Goal: Transaction & Acquisition: Purchase product/service

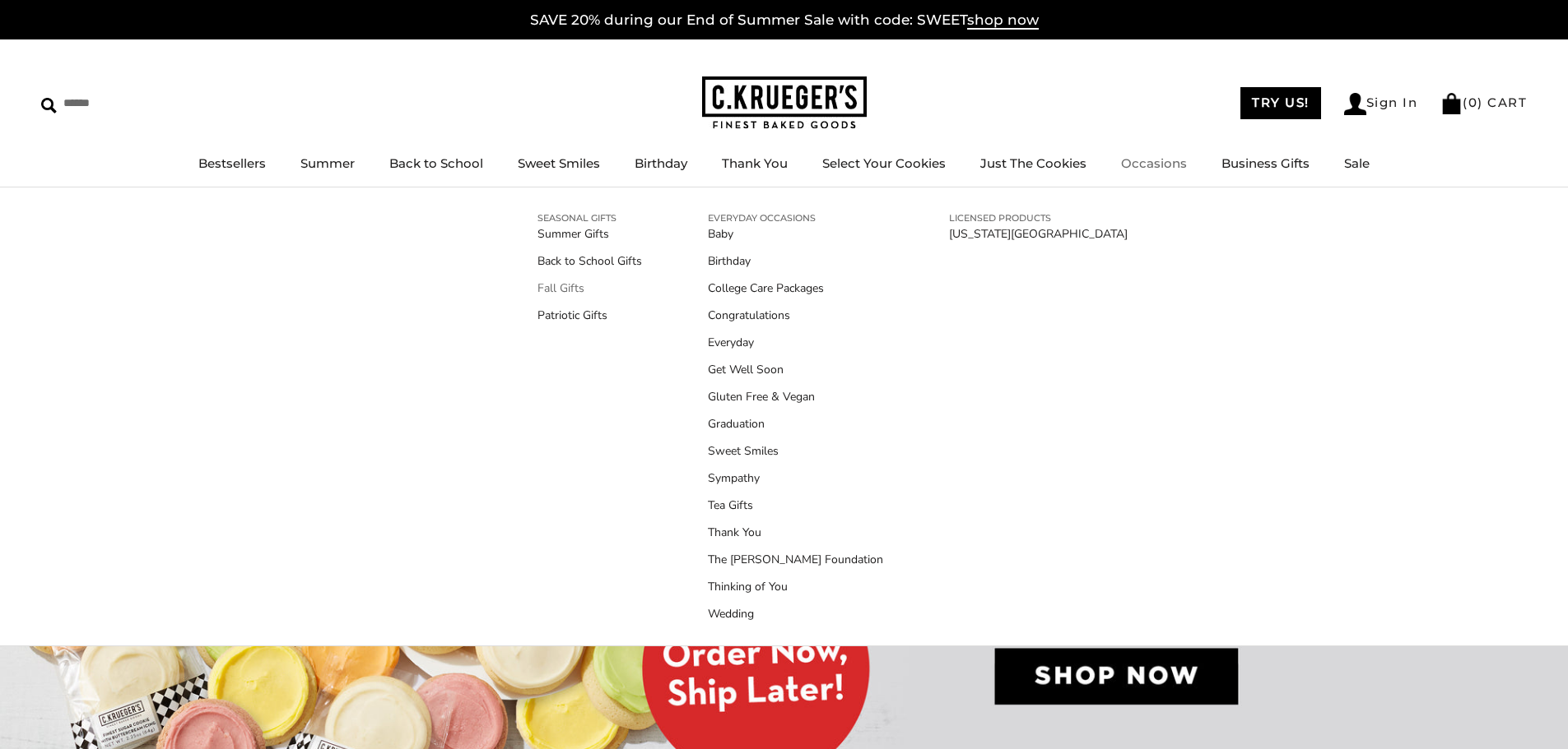
click at [580, 285] on link "Fall Gifts" at bounding box center [590, 288] width 104 height 18
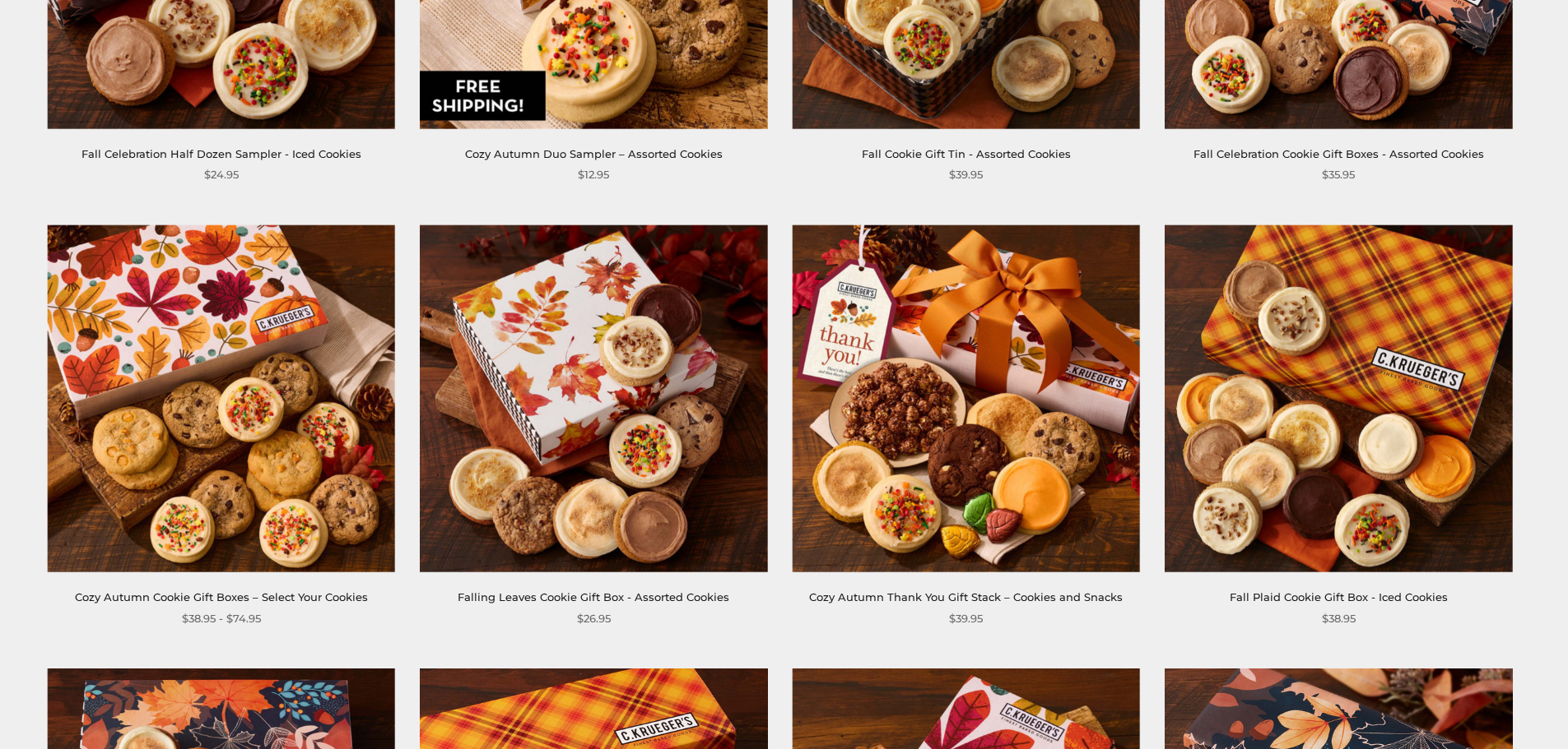
scroll to position [1480, 0]
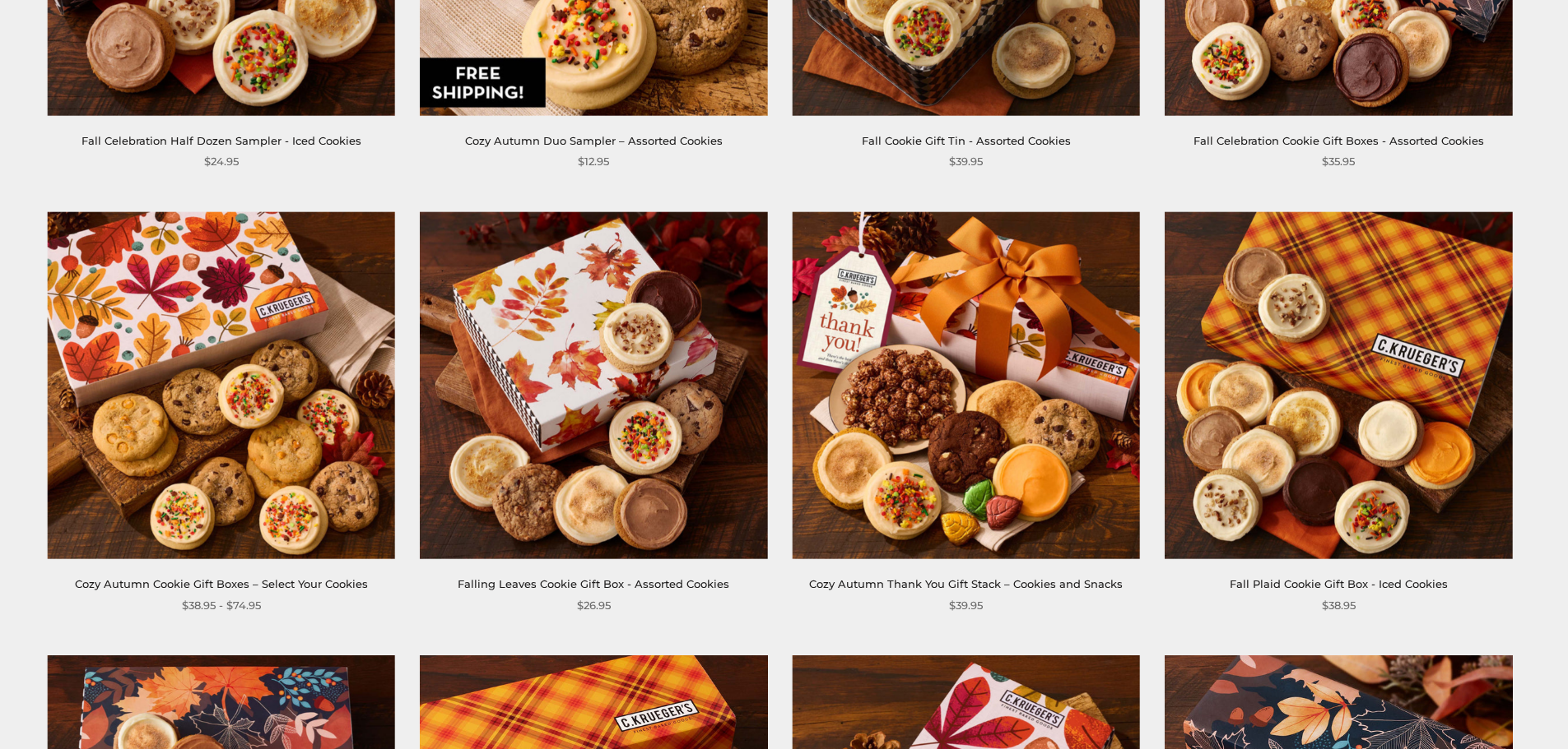
click at [712, 607] on div "$26.95" at bounding box center [593, 606] width 347 height 18
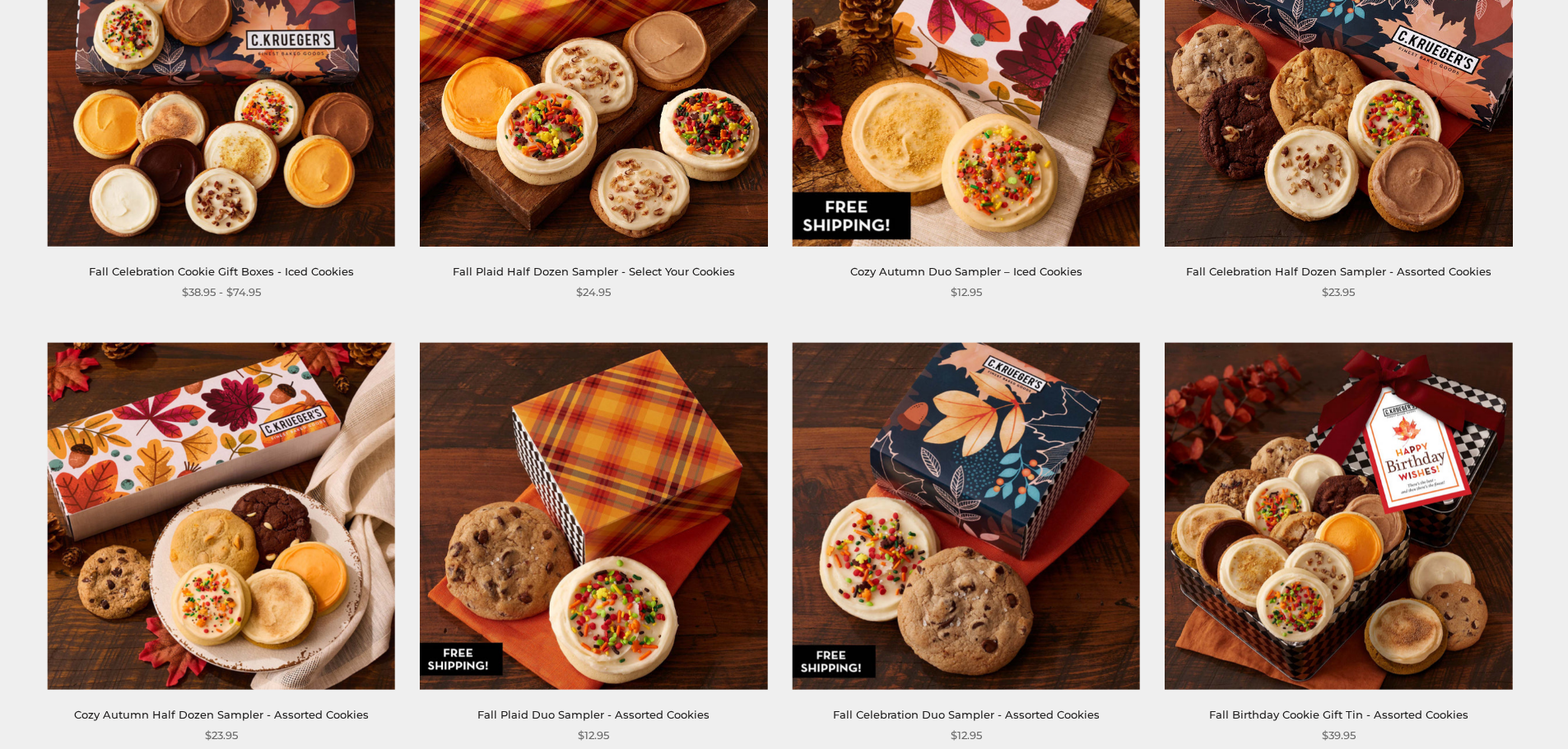
scroll to position [2386, 0]
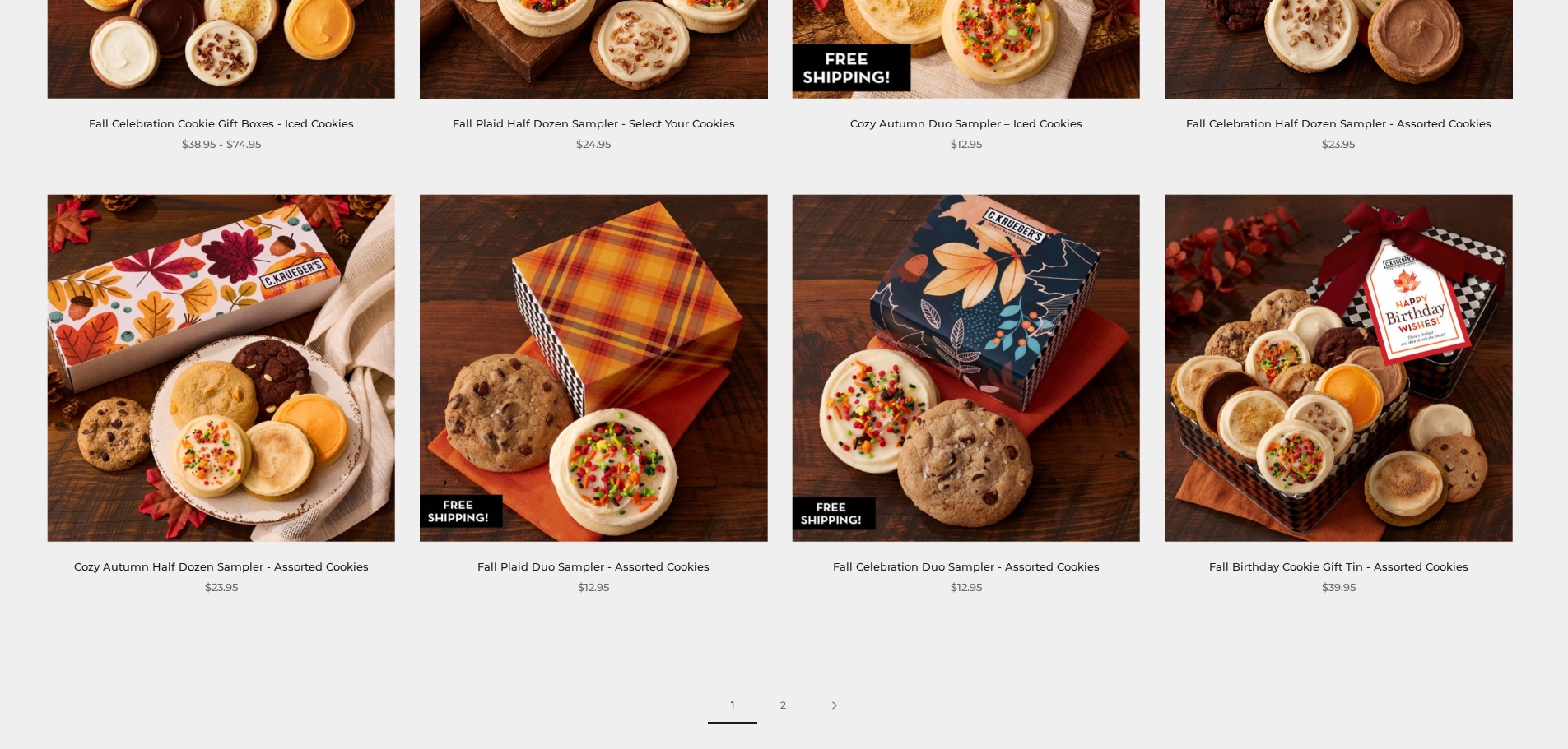
click at [778, 707] on link "2" at bounding box center [783, 707] width 52 height 37
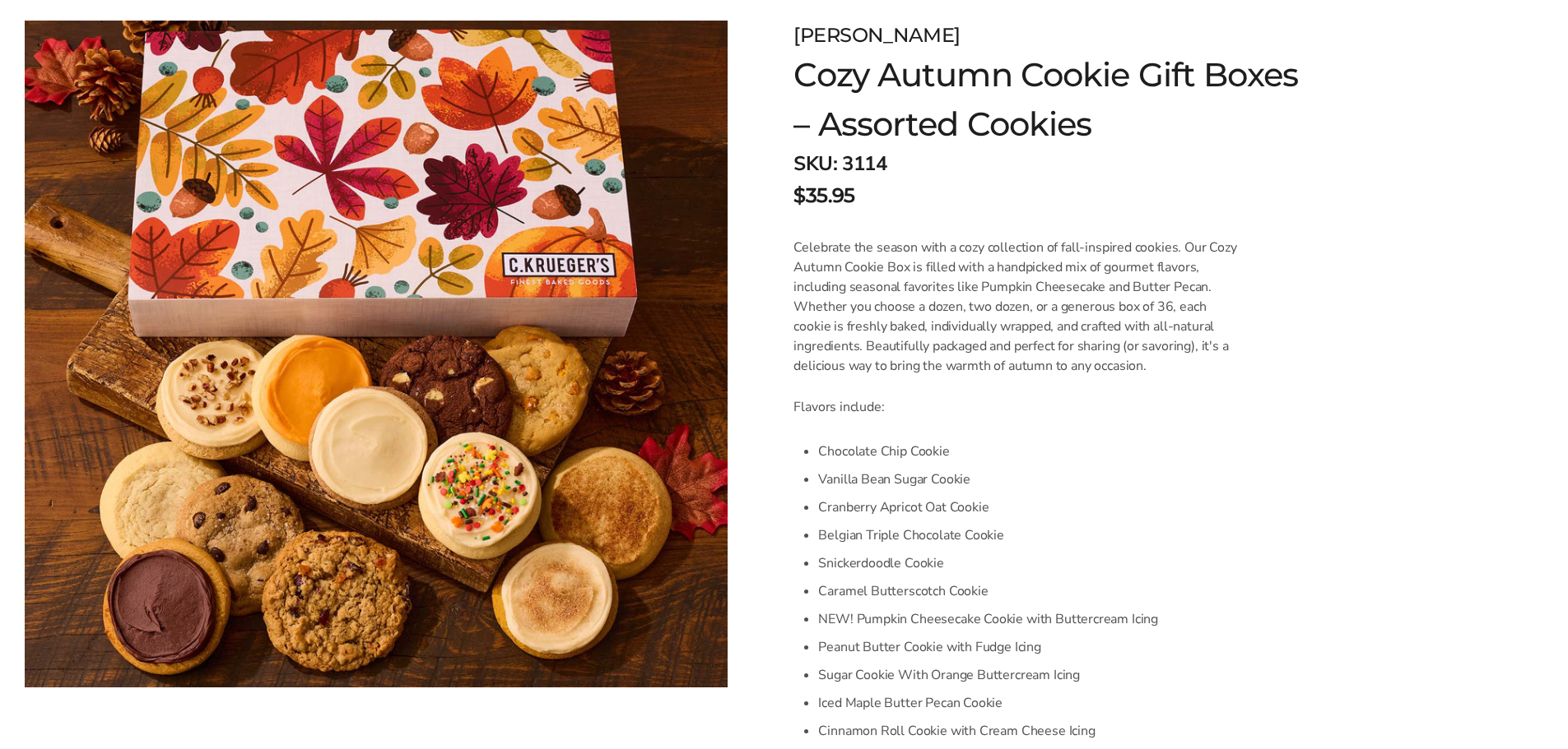
scroll to position [247, 0]
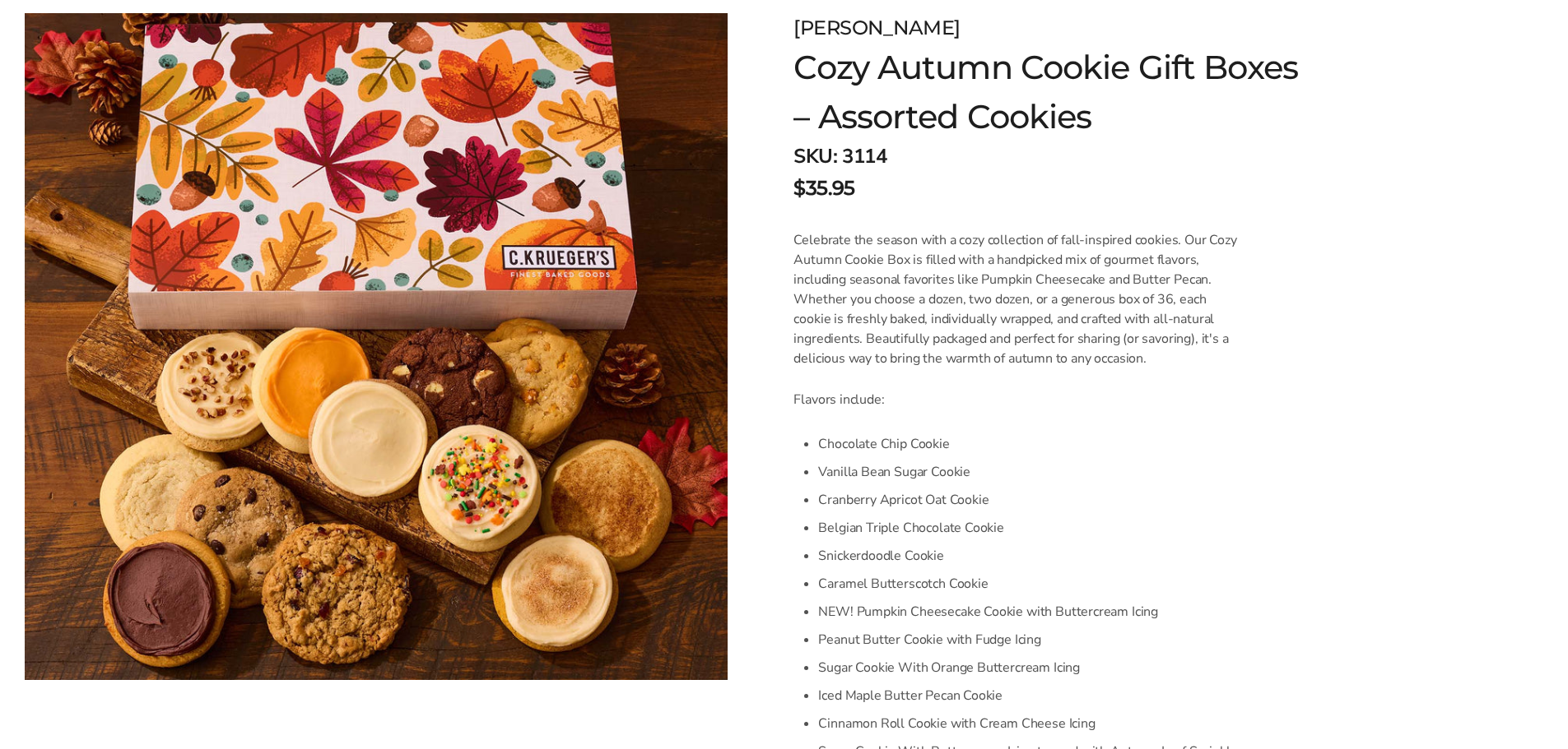
click at [1132, 480] on li "Vanilla Bean Sugar Cookie" at bounding box center [1030, 472] width 425 height 28
drag, startPoint x: 1501, startPoint y: 436, endPoint x: 1512, endPoint y: 429, distance: 13.0
click at [1501, 436] on form "C.KRUEGER'S Cozy Autumn Cookie Gift Boxes – Assorted Cookies SKU: 3114 $35.95 /…" at bounding box center [1161, 740] width 734 height 1454
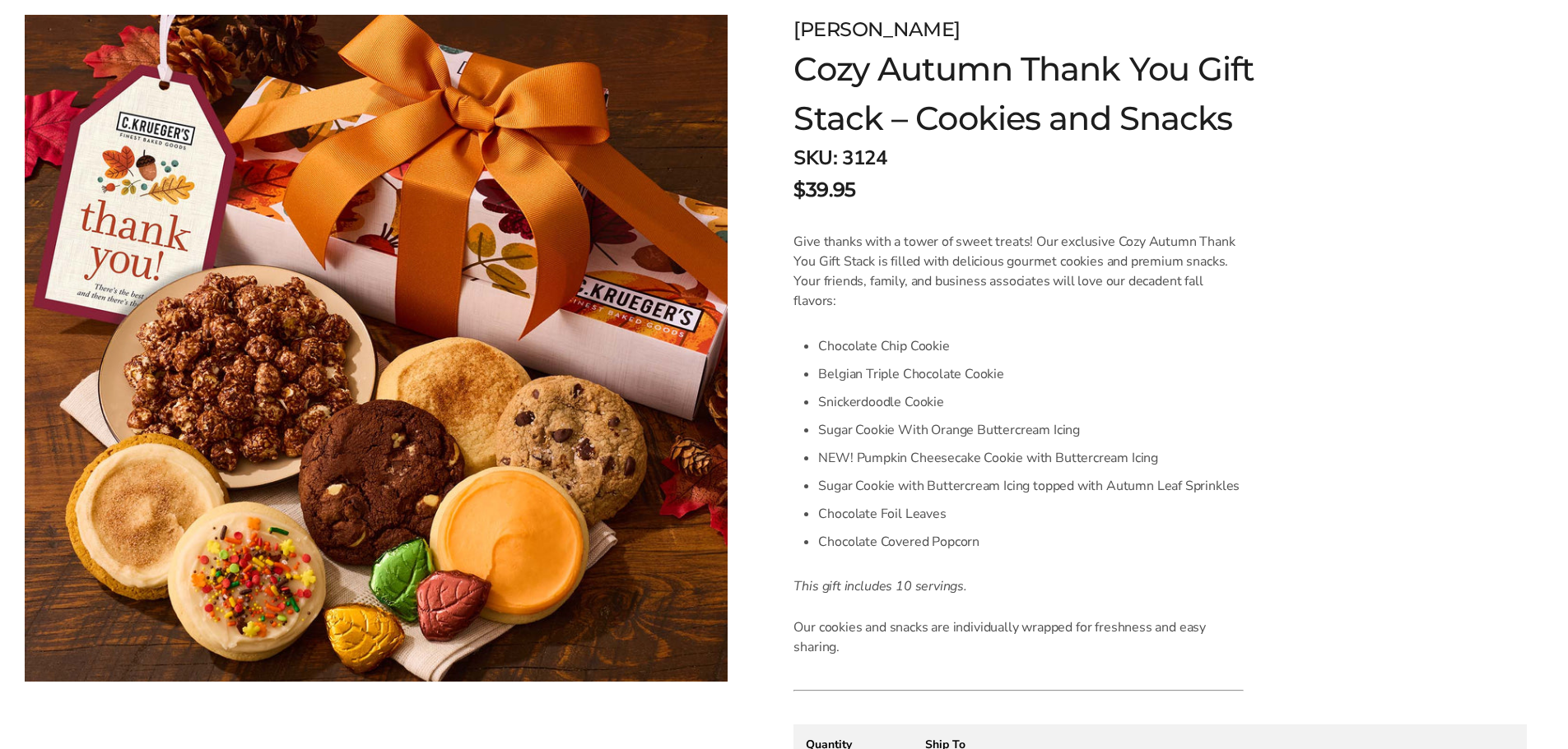
scroll to position [247, 0]
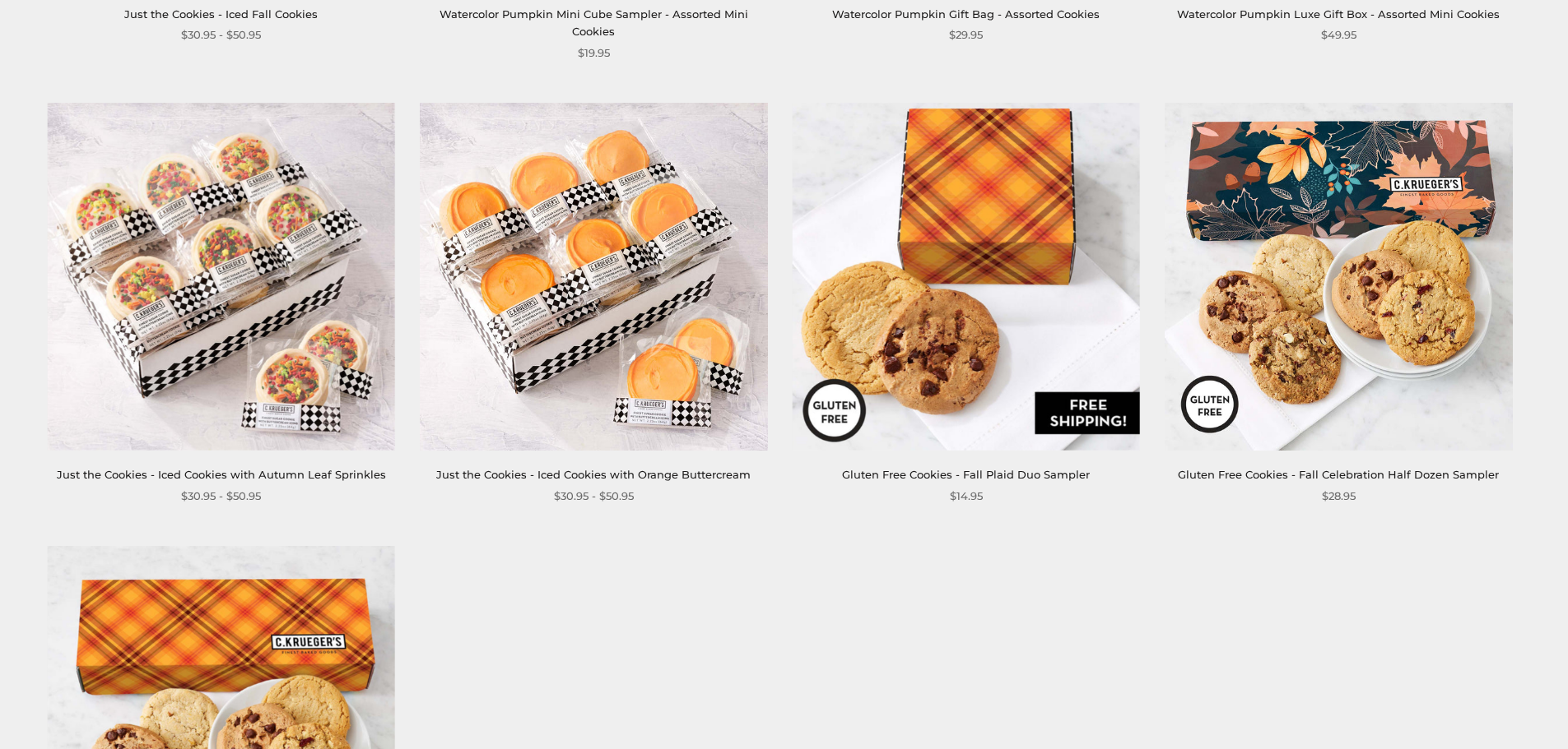
scroll to position [2386, 0]
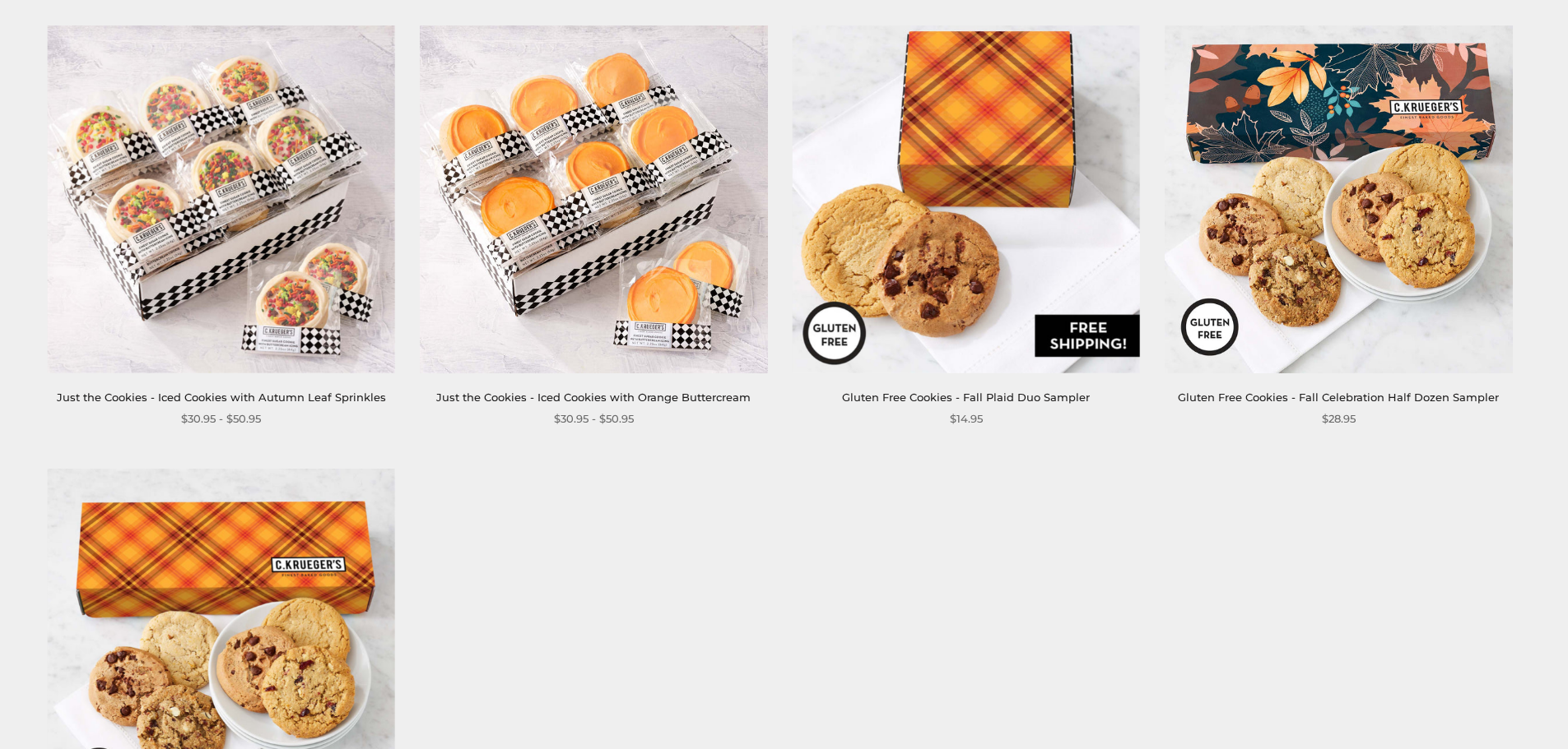
scroll to position [2139, 0]
